Goal: Information Seeking & Learning: Learn about a topic

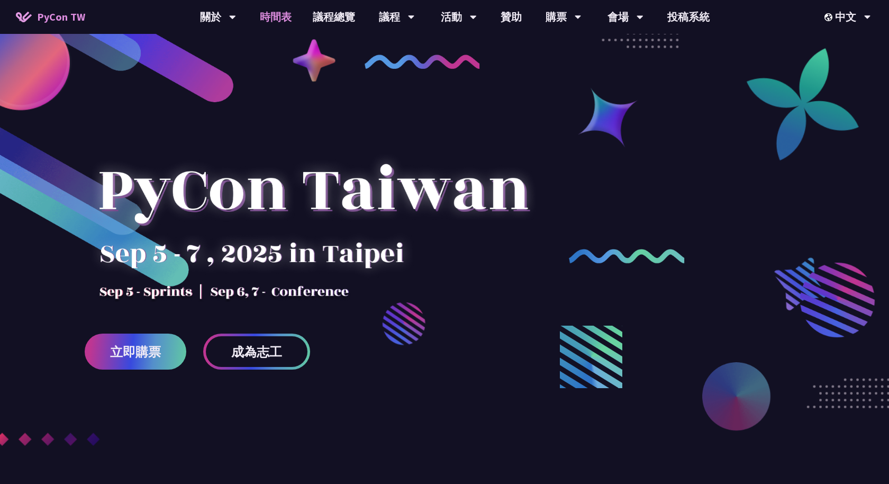
click at [278, 14] on link "時間表" at bounding box center [275, 17] width 53 height 34
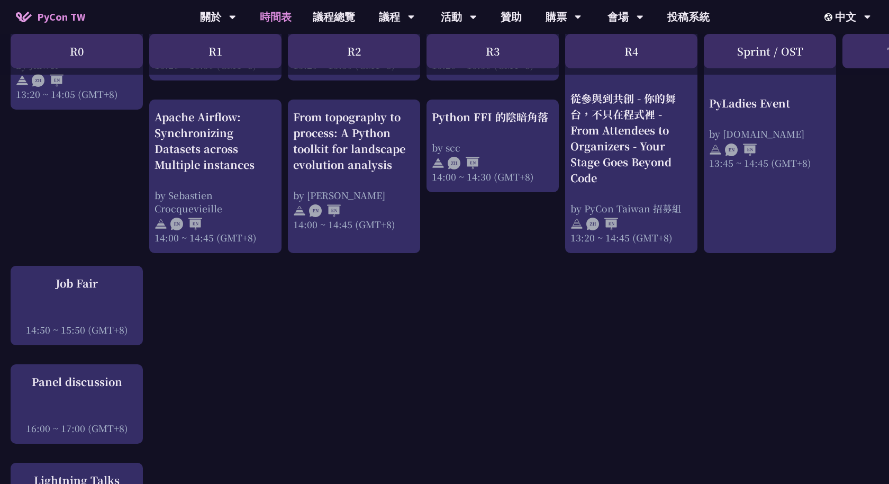
scroll to position [1083, 0]
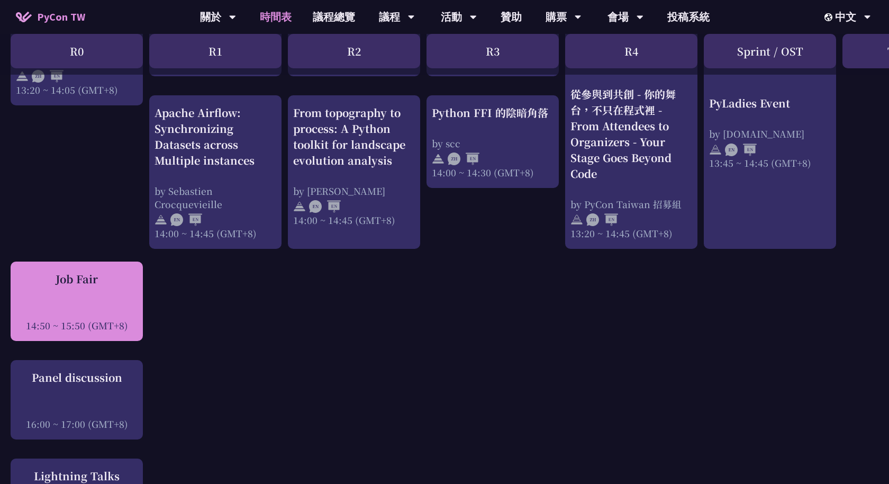
click at [93, 286] on div "Job Fair" at bounding box center [77, 279] width 122 height 16
click at [118, 295] on div "Job Fair 14:50 ~ 15:50 (GMT+8)" at bounding box center [77, 301] width 122 height 61
click at [117, 295] on div "Job Fair 14:50 ~ 15:50 (GMT+8)" at bounding box center [77, 301] width 122 height 61
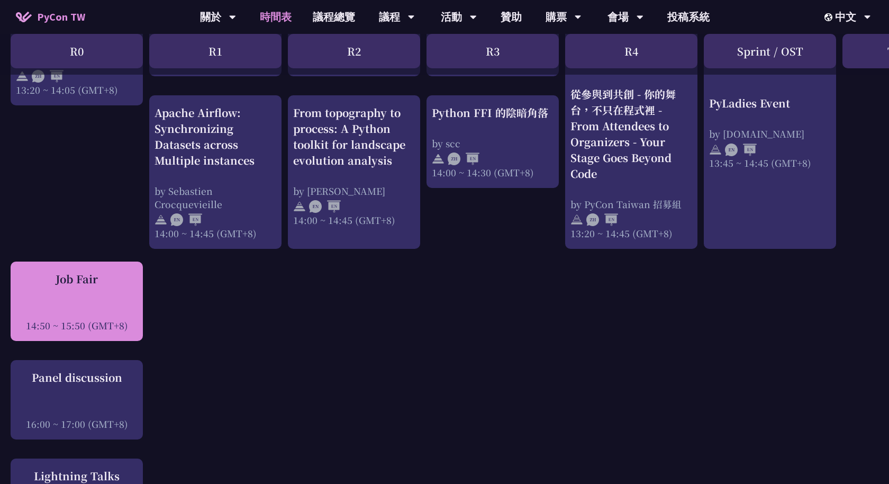
click at [88, 294] on div "Job Fair 14:50 ~ 15:50 (GMT+8)" at bounding box center [77, 301] width 122 height 61
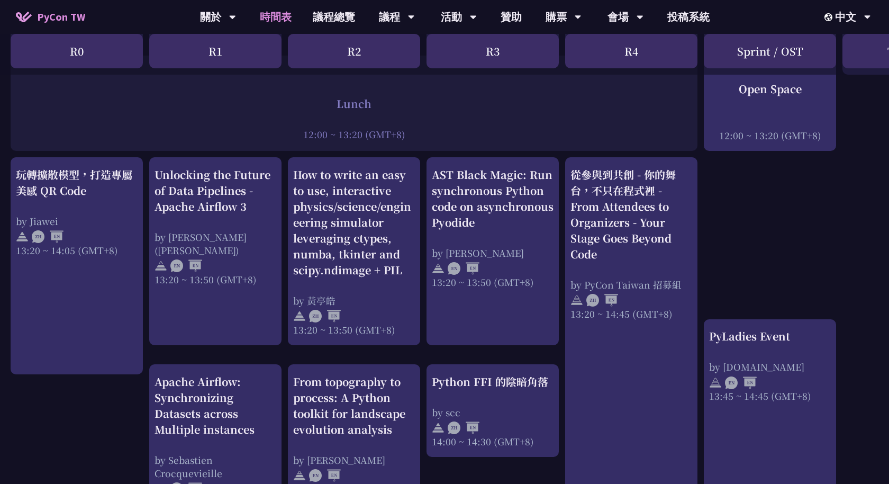
scroll to position [829, 0]
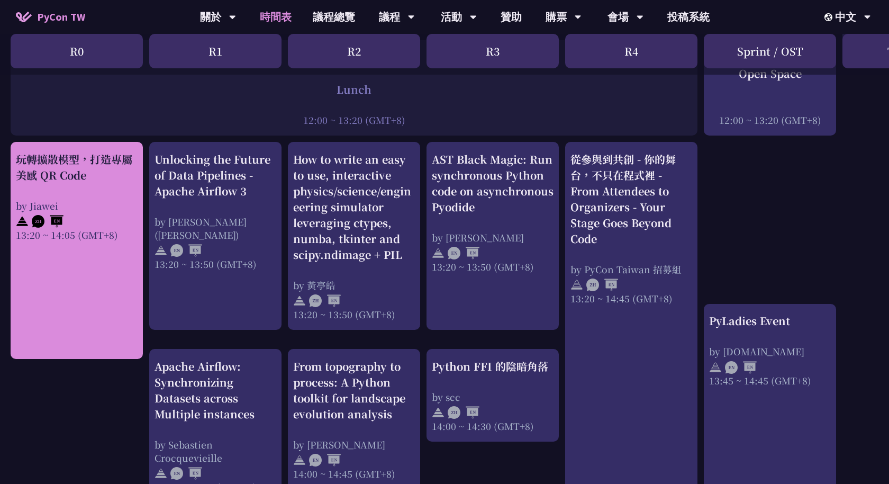
click at [126, 227] on div at bounding box center [77, 220] width 122 height 16
click at [58, 194] on div "玩轉擴散模型，打造專屬美感 QR Code by Jiawei 13:20 ~ 14:05 (GMT+8)" at bounding box center [77, 196] width 122 height 90
click at [71, 209] on div "by Jiawei" at bounding box center [77, 205] width 122 height 13
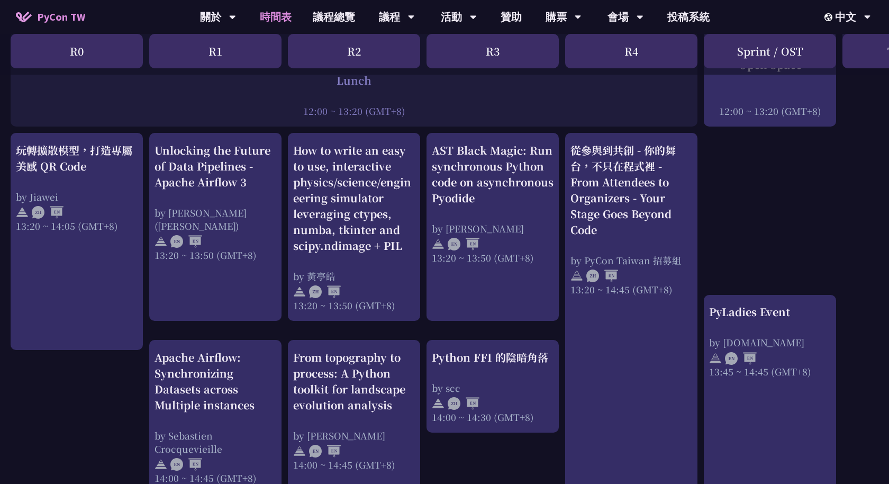
scroll to position [845, 0]
click at [77, 190] on div "by Jiawei" at bounding box center [77, 196] width 122 height 13
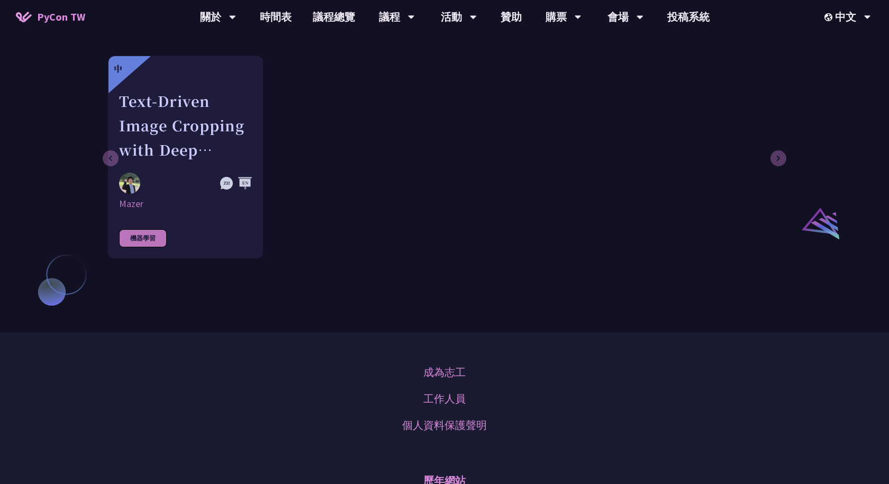
scroll to position [725, 0]
